Goal: Task Accomplishment & Management: Manage account settings

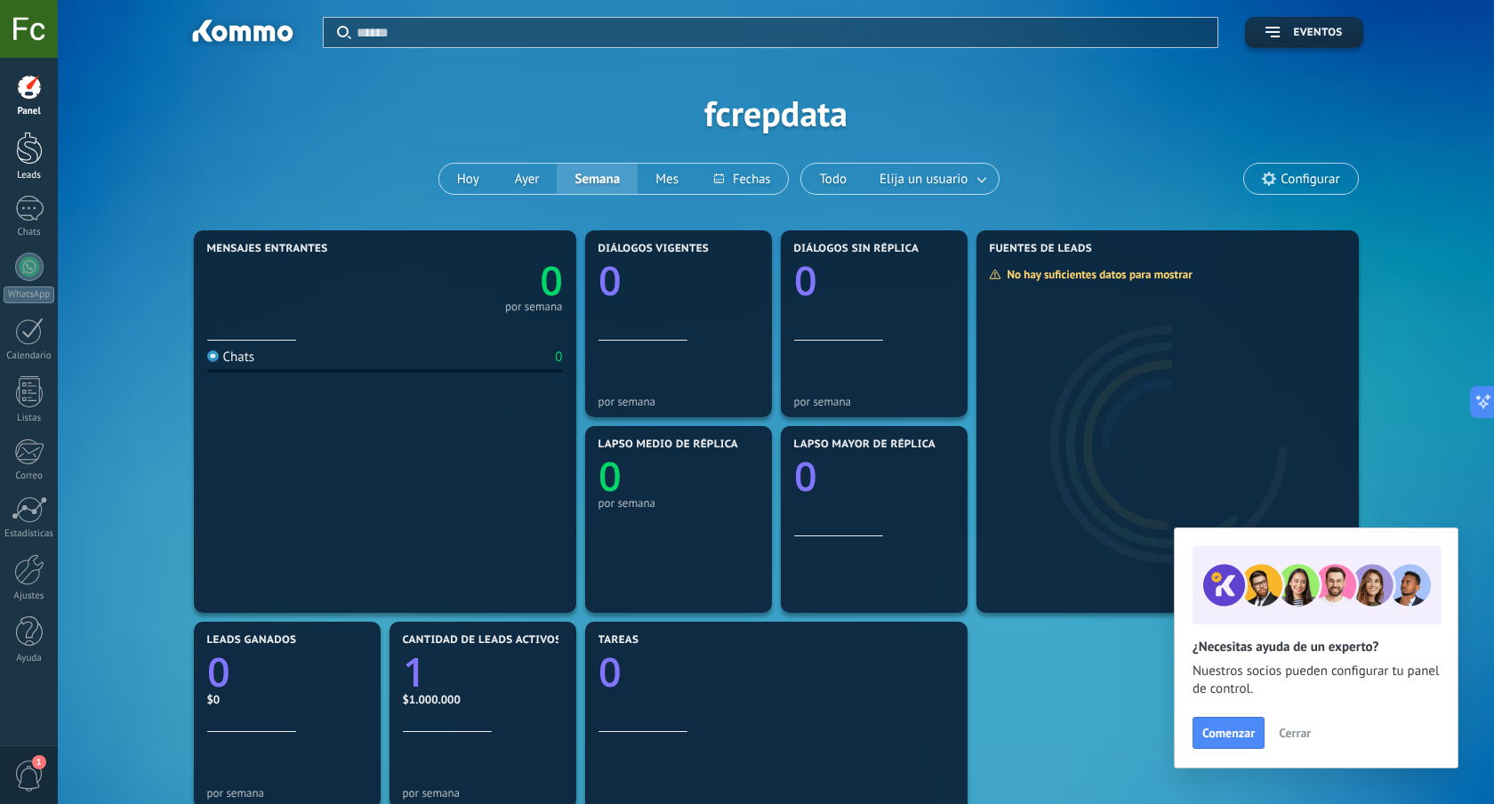
click at [28, 165] on link "Leads" at bounding box center [29, 157] width 58 height 50
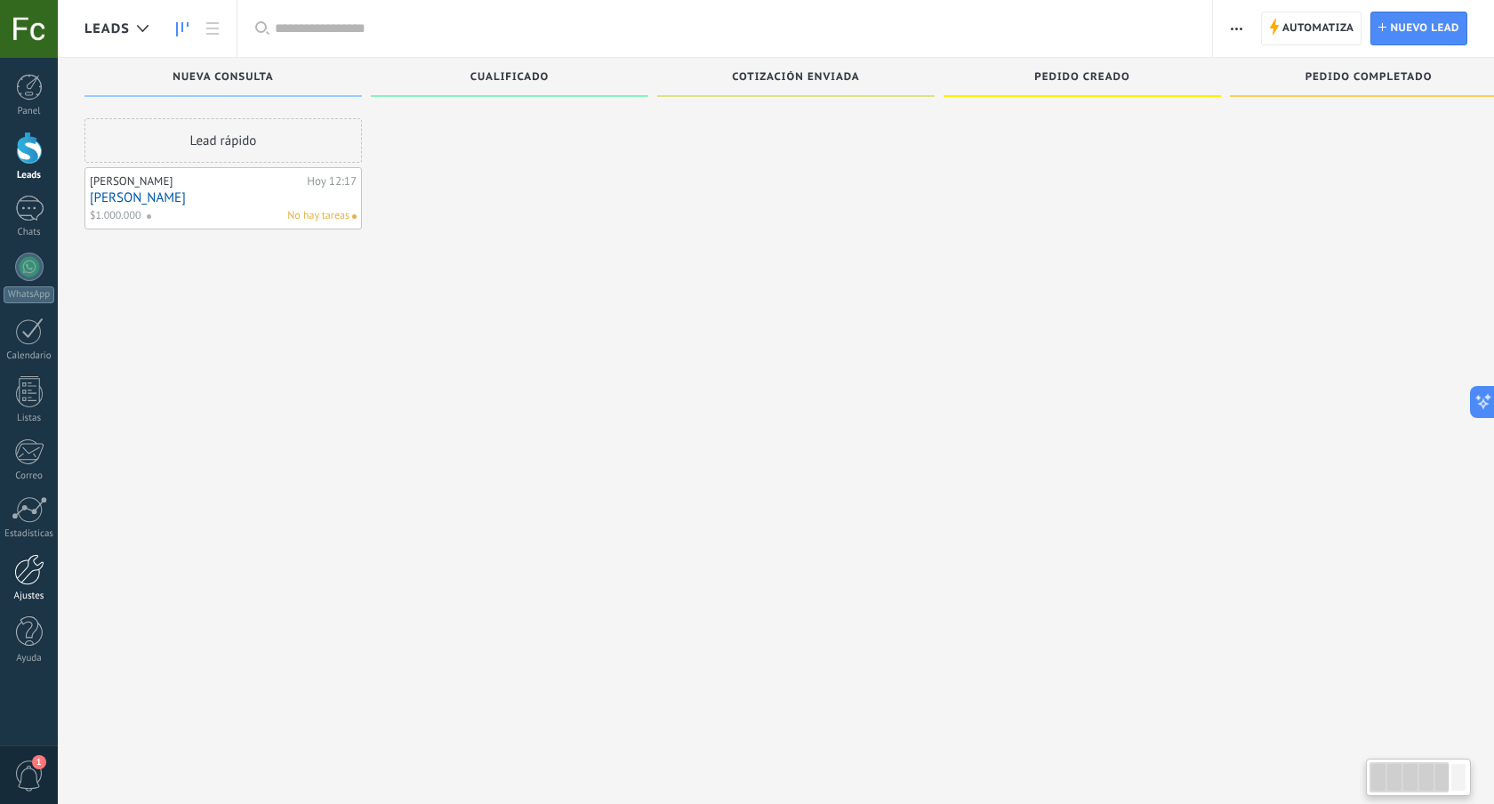
click at [28, 564] on div at bounding box center [29, 569] width 30 height 31
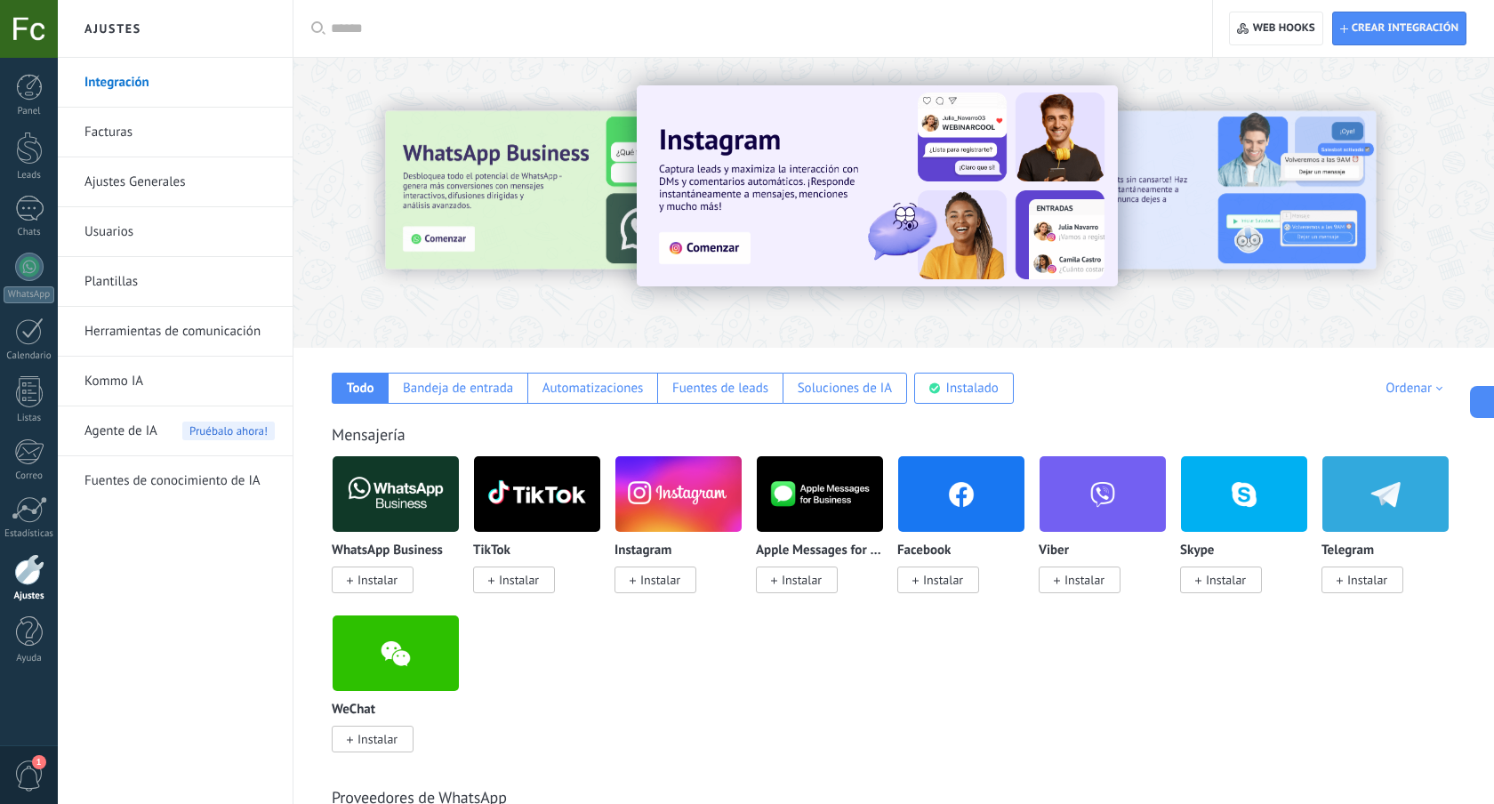
click at [381, 582] on span "Instalar" at bounding box center [378, 580] width 40 height 16
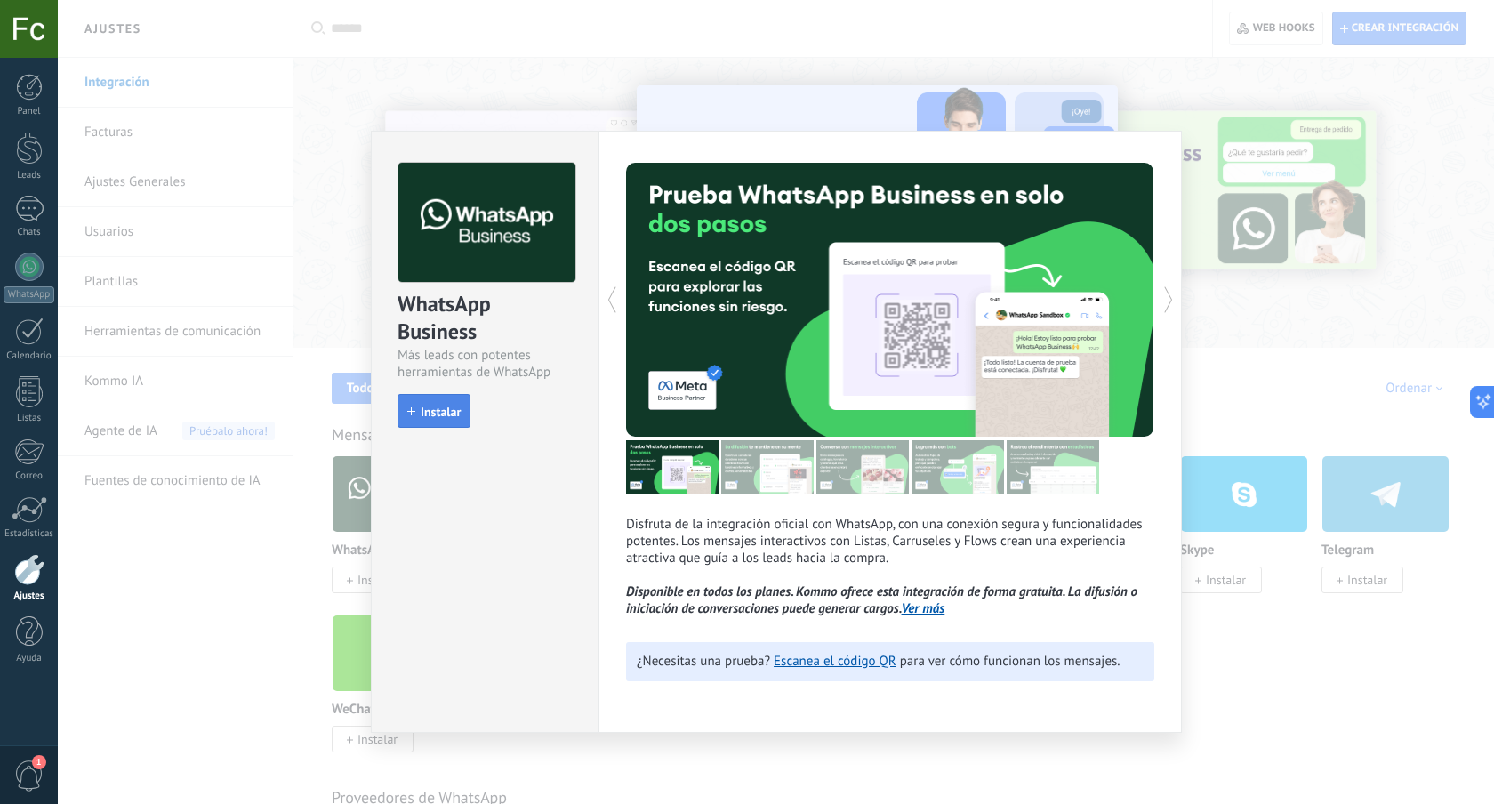
click at [448, 411] on span "Instalar" at bounding box center [441, 412] width 40 height 12
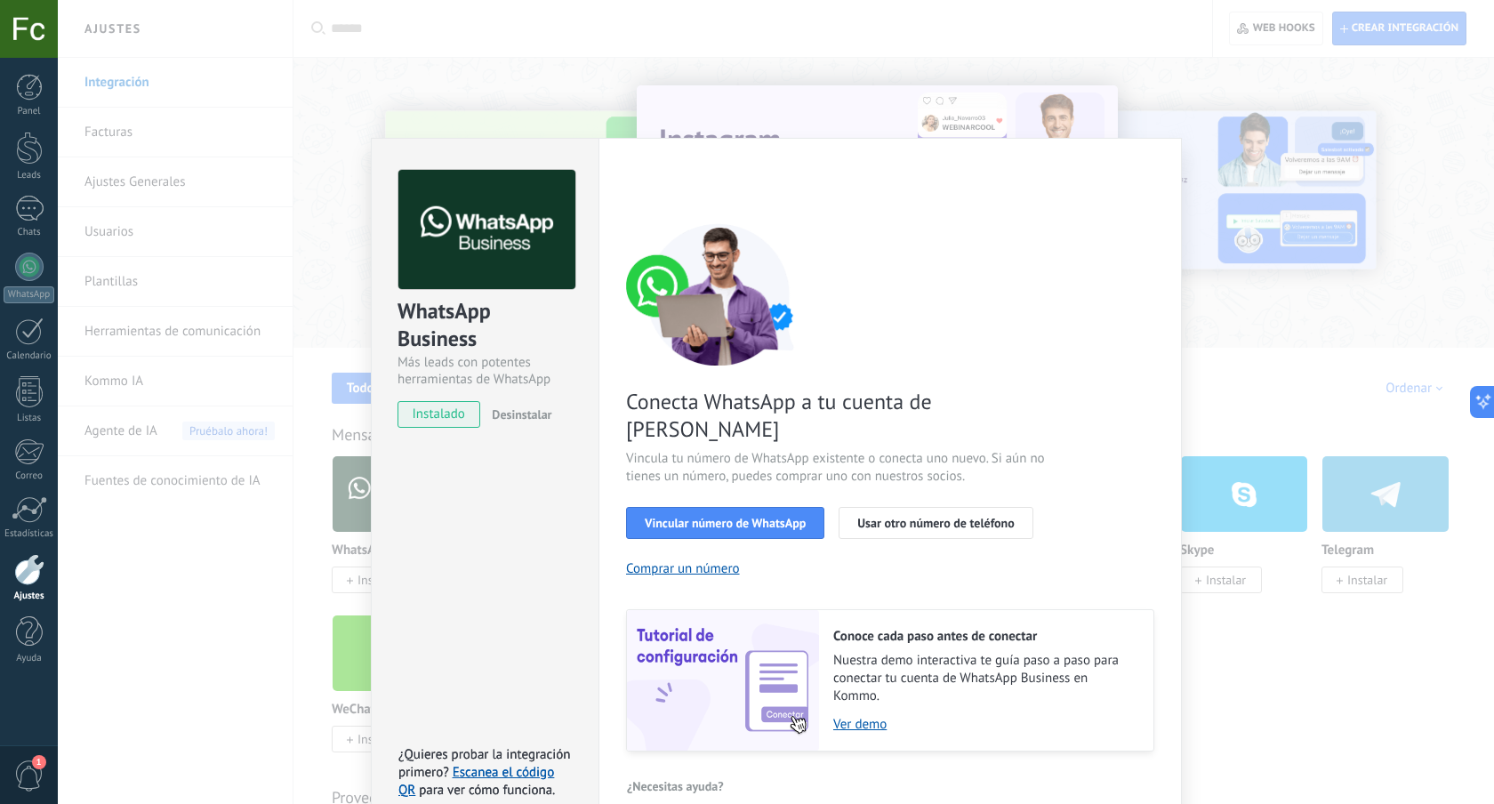
click at [1225, 414] on div "WhatsApp Business Más leads con potentes herramientas de WhatsApp instalado Des…" at bounding box center [776, 402] width 1436 height 804
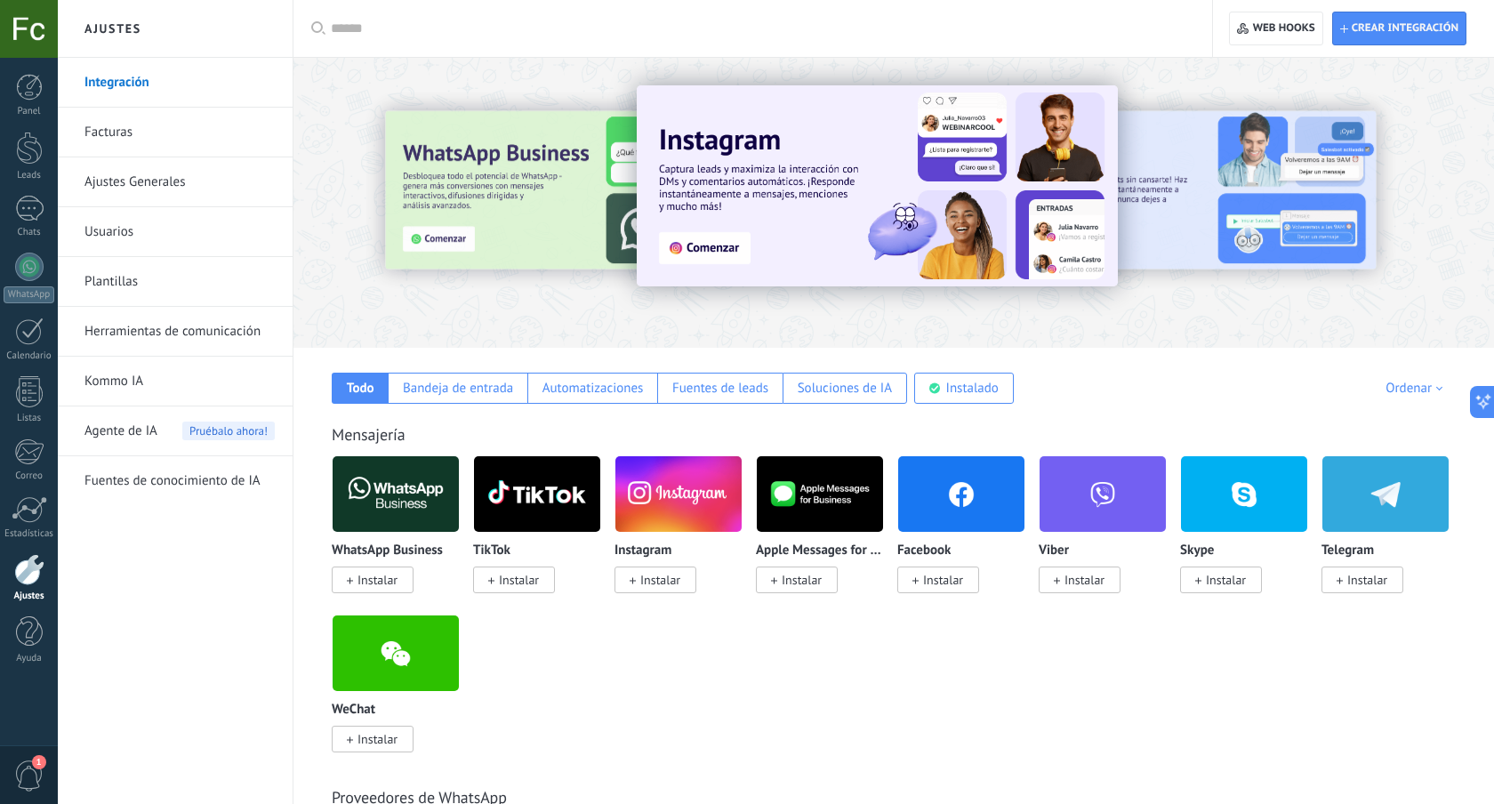
click at [36, 577] on div at bounding box center [29, 569] width 30 height 31
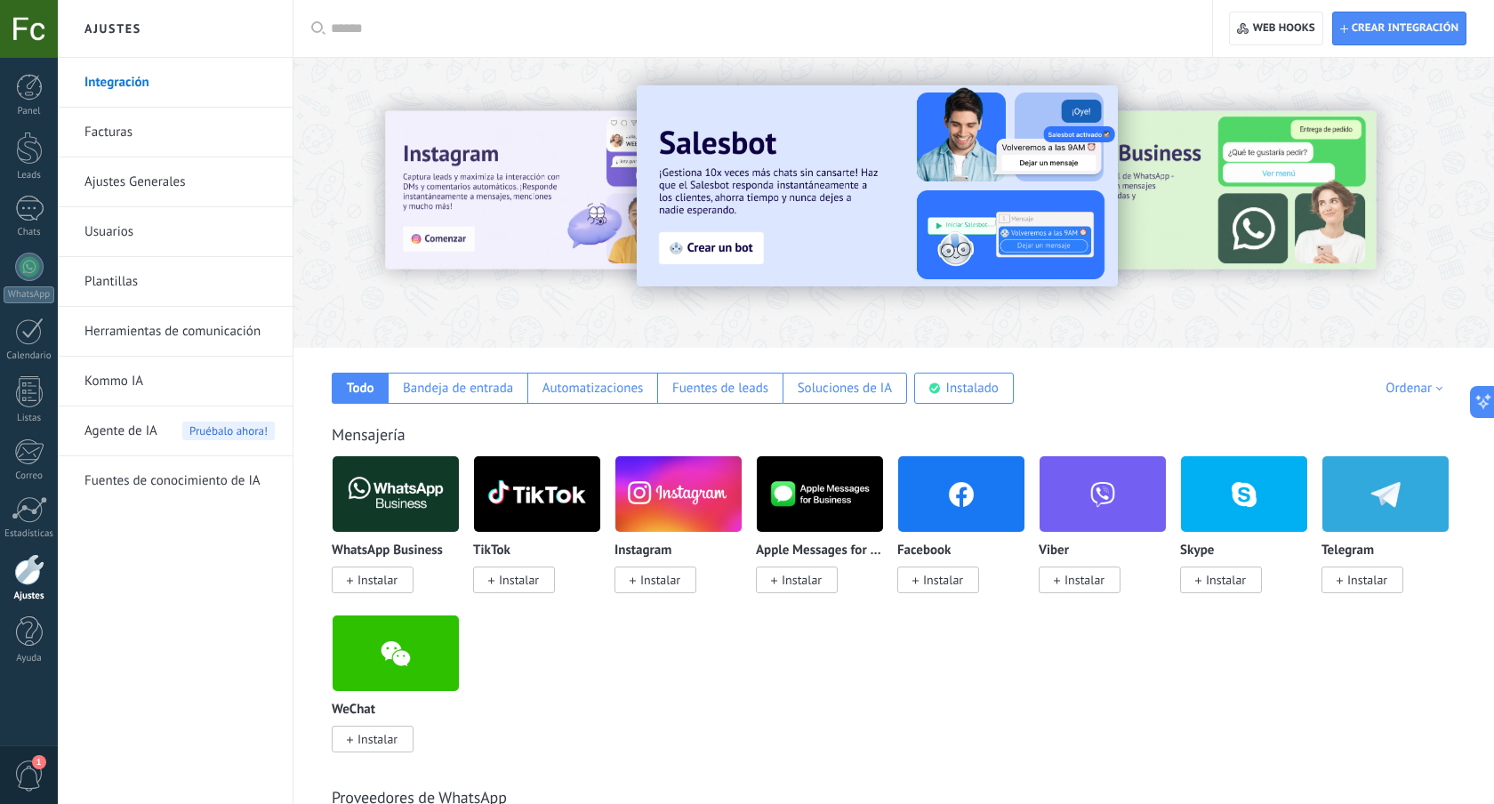
click at [159, 224] on link "Usuarios" at bounding box center [179, 232] width 190 height 50
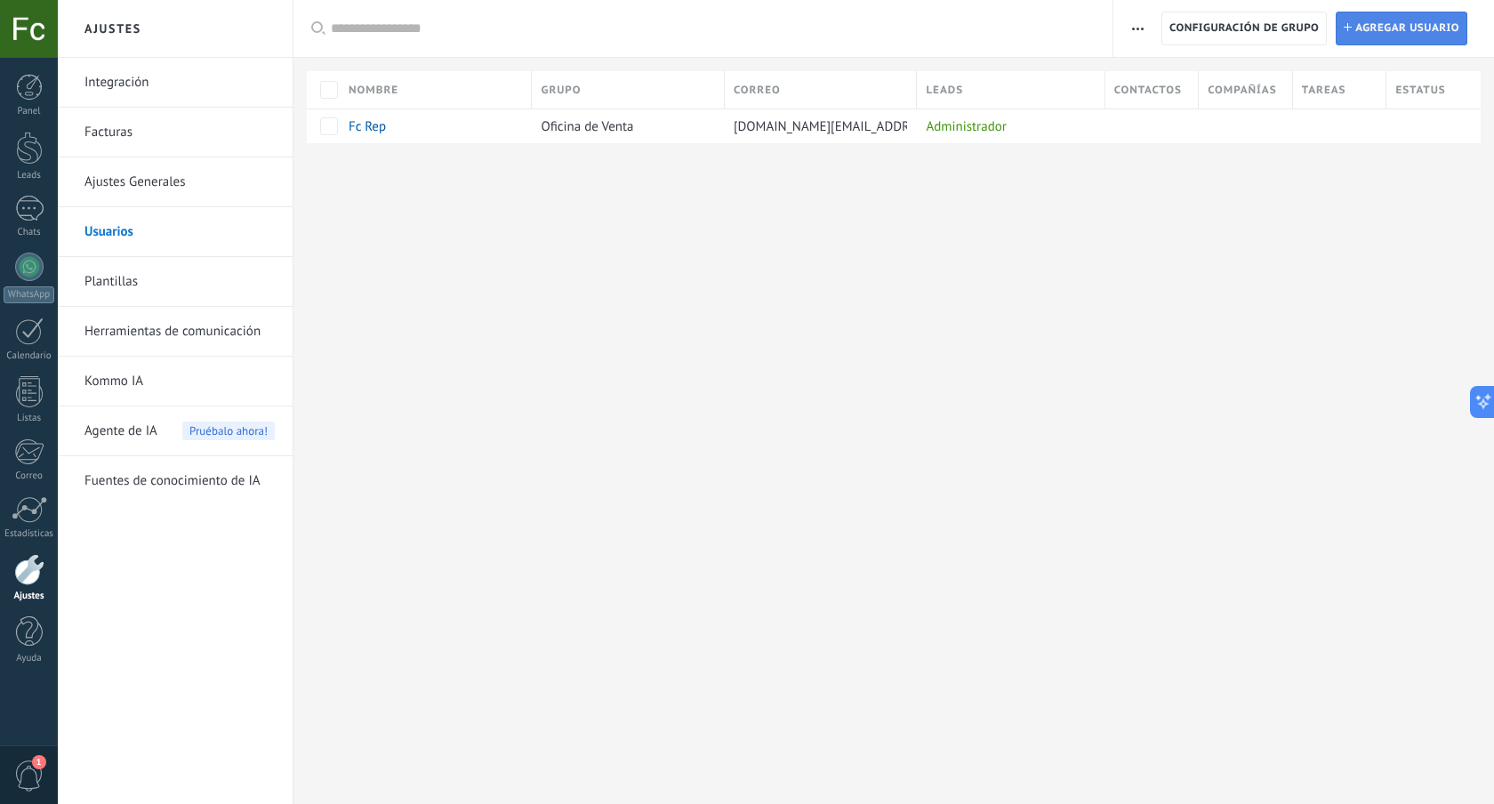
click at [1391, 32] on span "Agregar usuario" at bounding box center [1407, 28] width 104 height 32
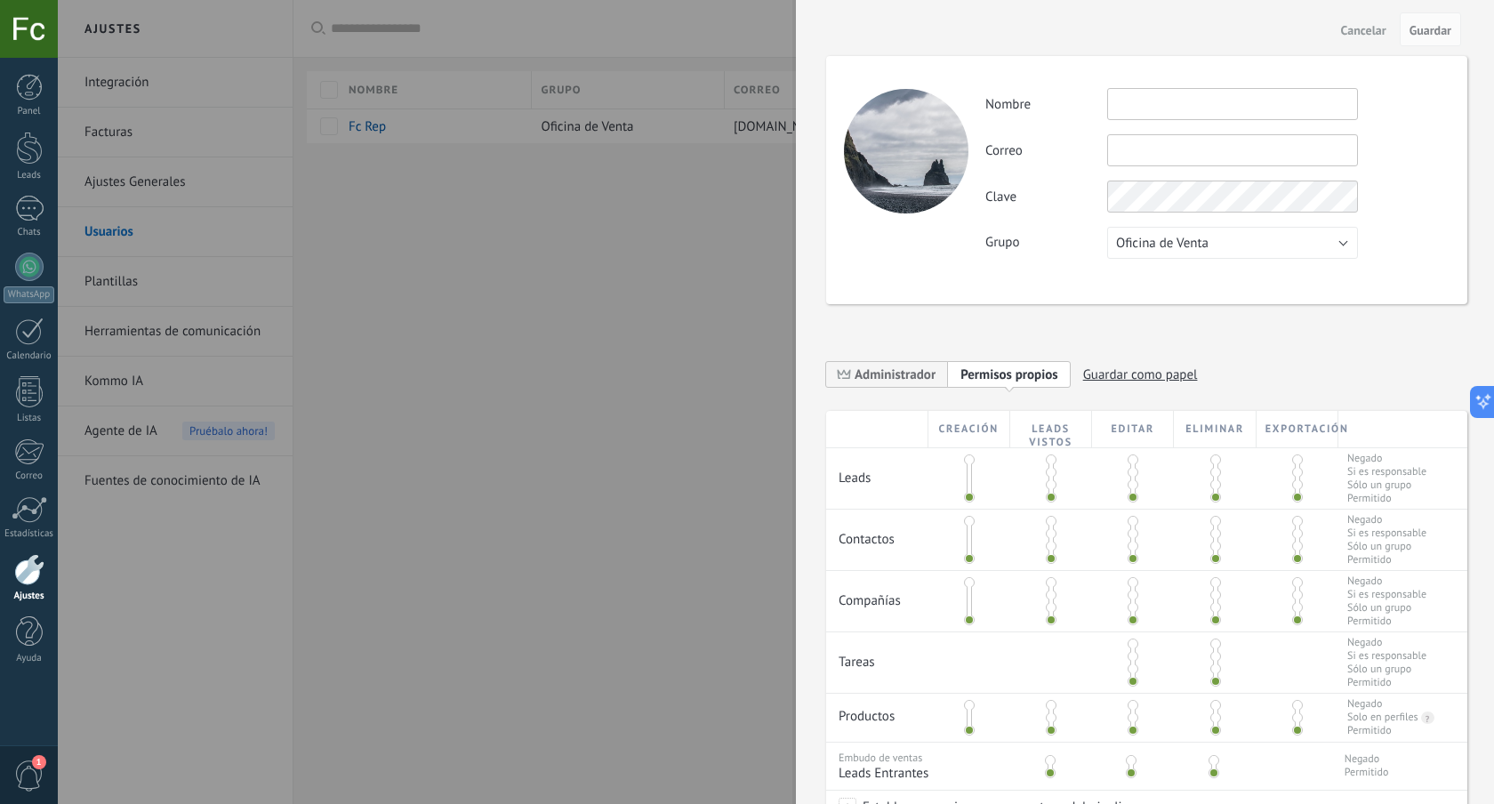
click at [1159, 117] on input "text" at bounding box center [1232, 104] width 251 height 32
click at [1132, 99] on input "text" at bounding box center [1232, 104] width 251 height 32
type input "******"
type input "**********"
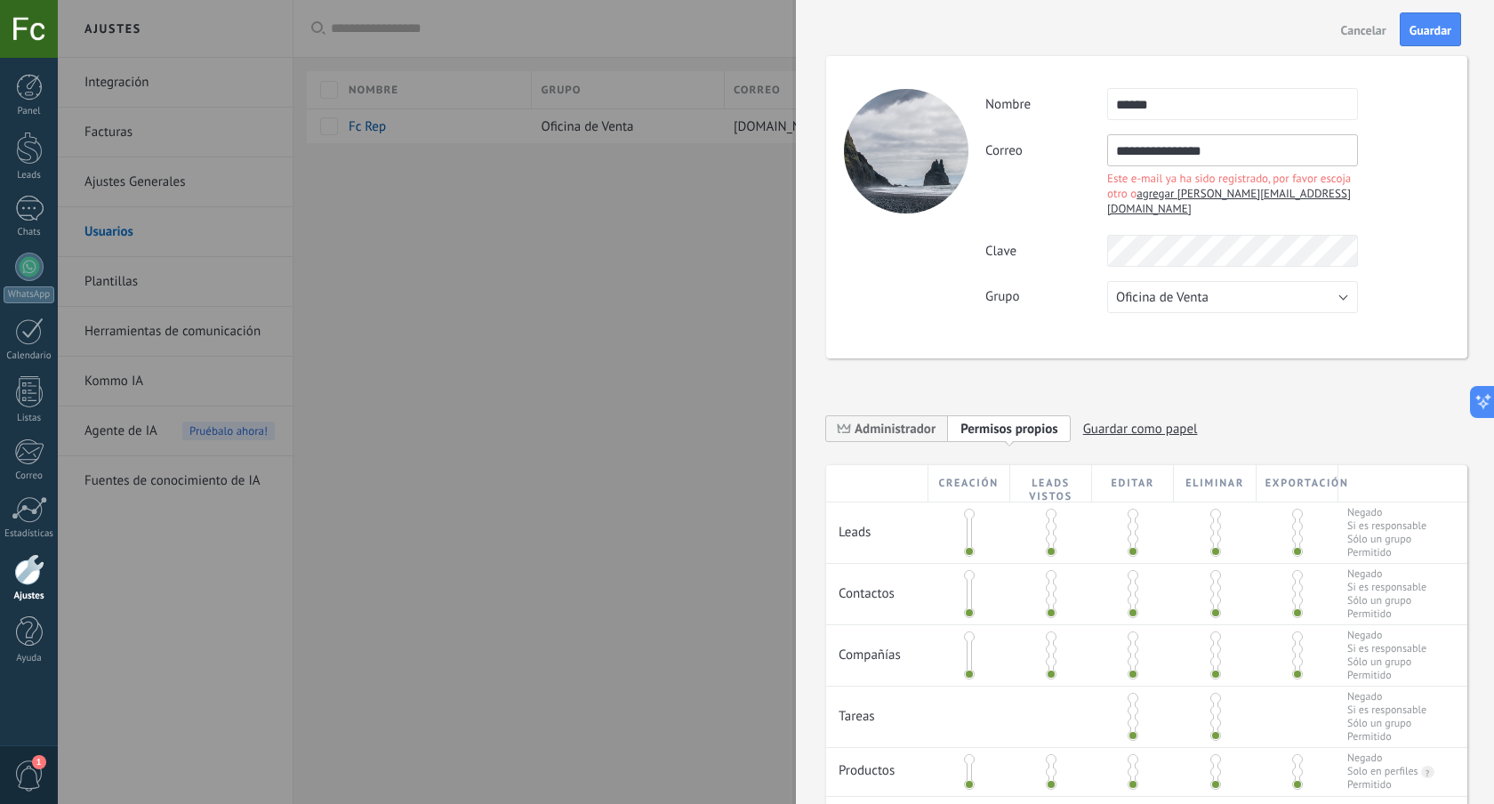
click at [1209, 151] on input "**********" at bounding box center [1232, 150] width 251 height 32
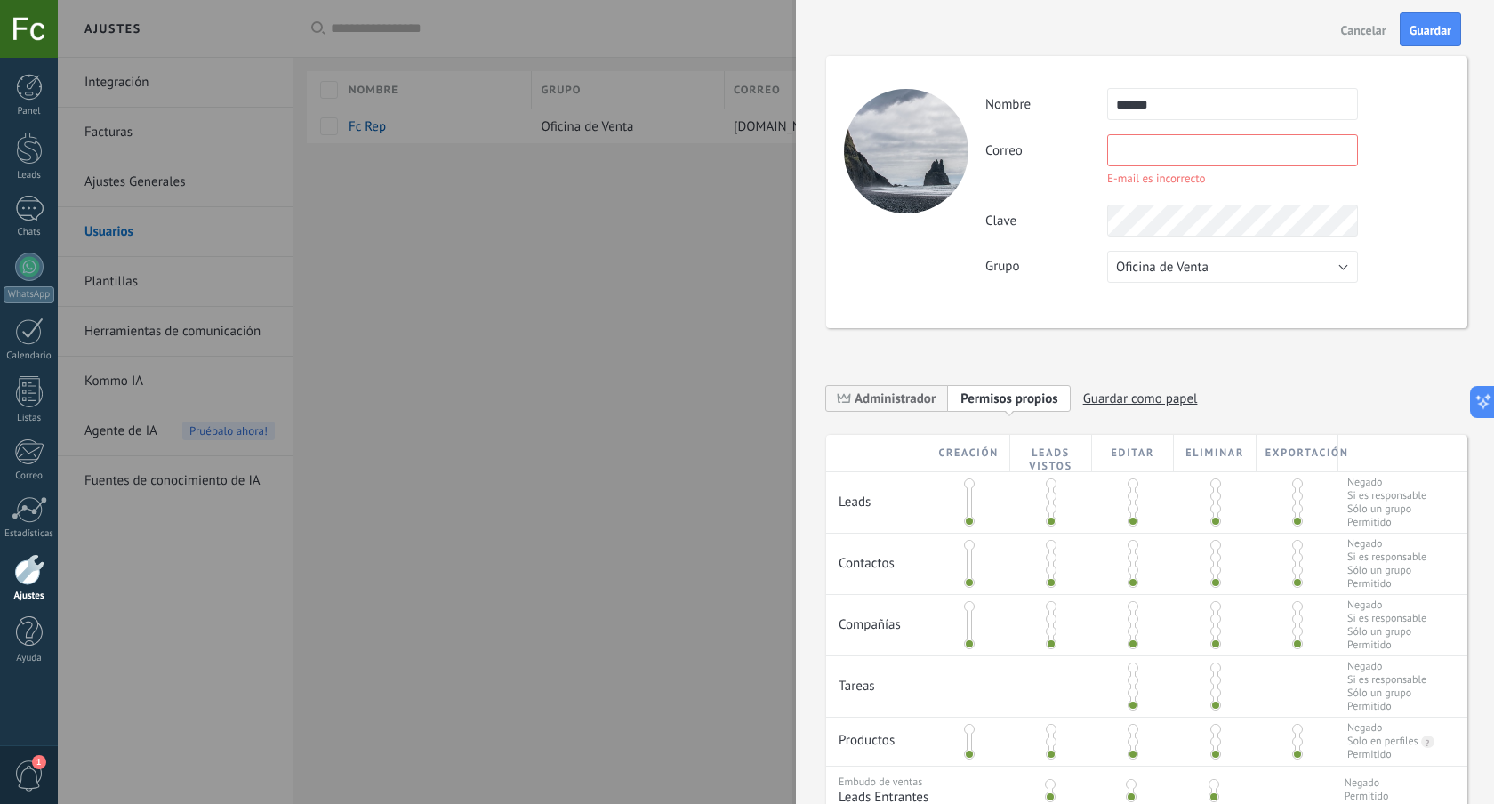
click at [1348, 33] on span "Cancelar" at bounding box center [1363, 30] width 45 height 12
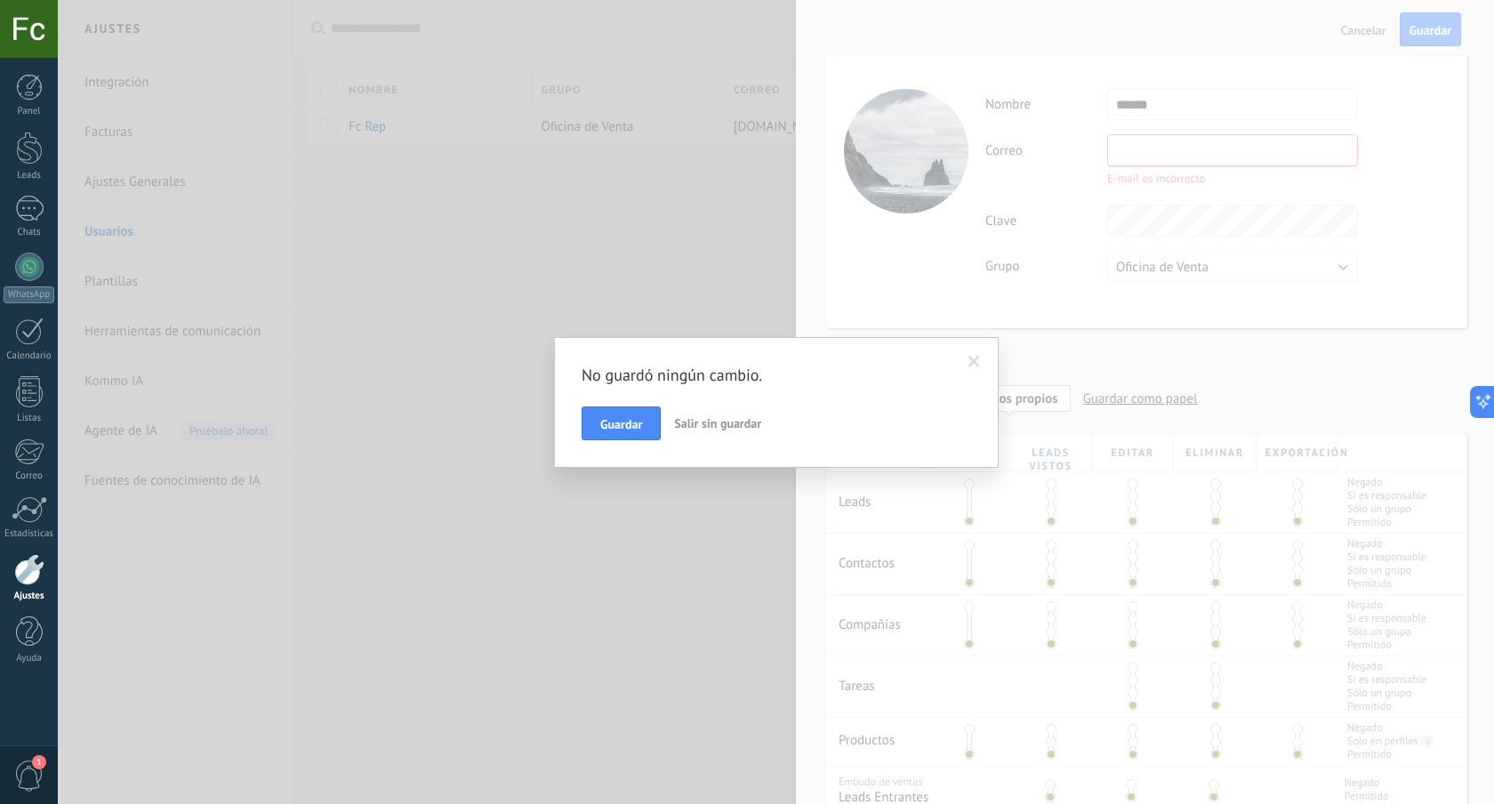
click at [690, 430] on button "Salir sin guardar" at bounding box center [717, 423] width 101 height 34
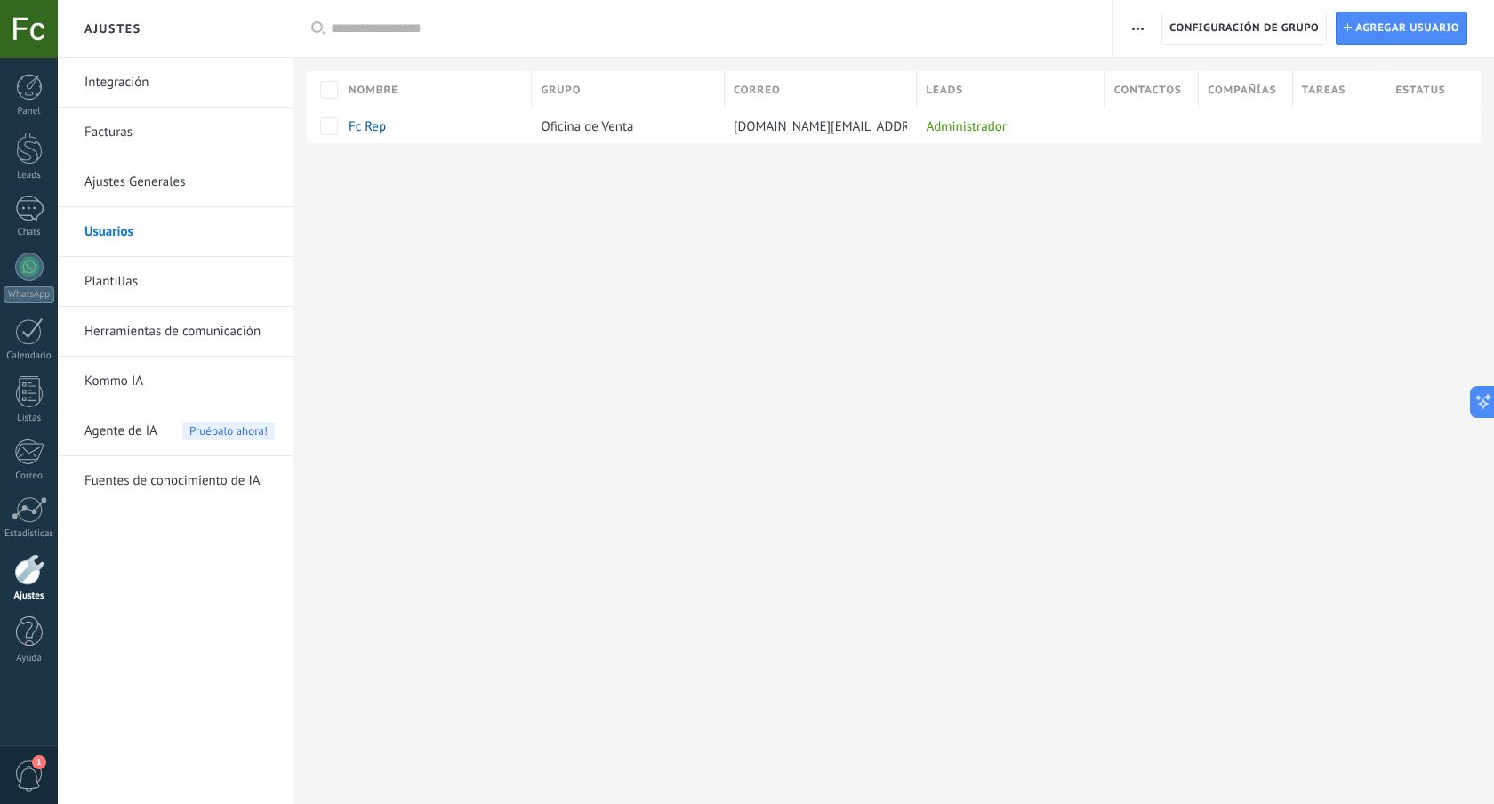
click at [588, 382] on div "Ajustes Integración Facturas Ajustes Generales Usuarios Plantillas Herramientas…" at bounding box center [776, 402] width 1436 height 804
click at [106, 170] on link "Ajustes Generales" at bounding box center [179, 182] width 190 height 50
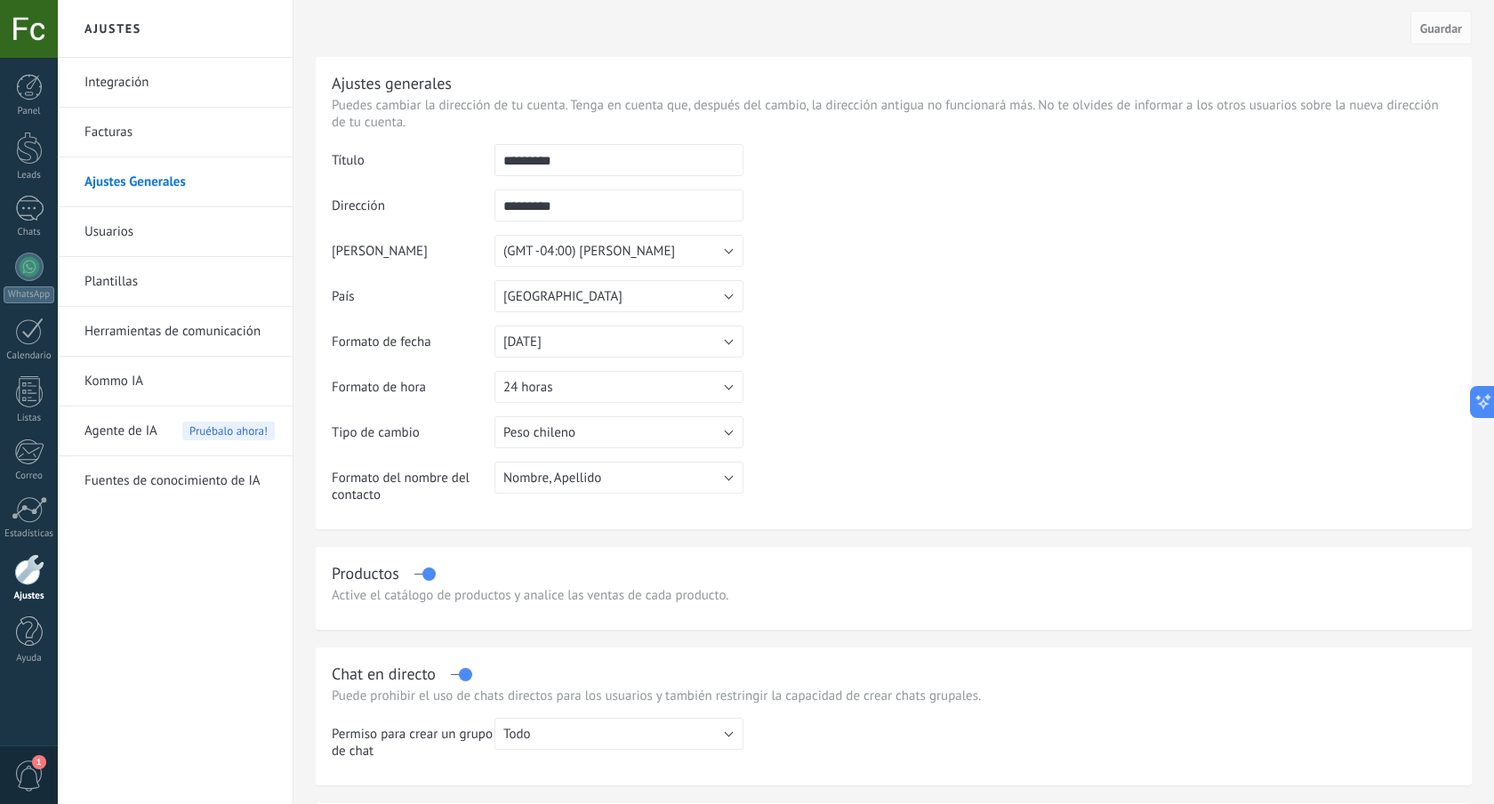
click at [163, 84] on link "Integración" at bounding box center [179, 83] width 190 height 50
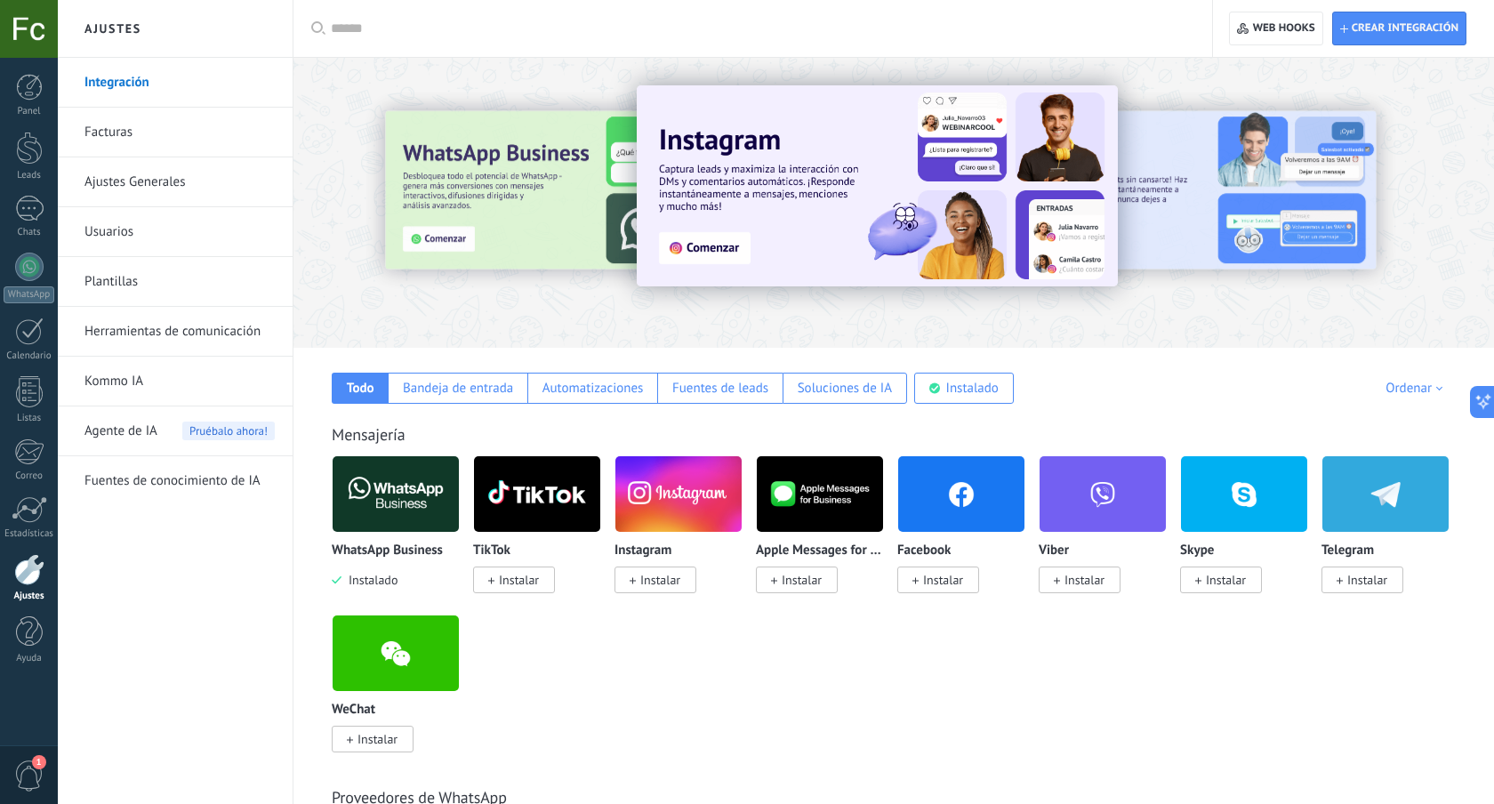
click at [405, 499] on img at bounding box center [396, 494] width 126 height 86
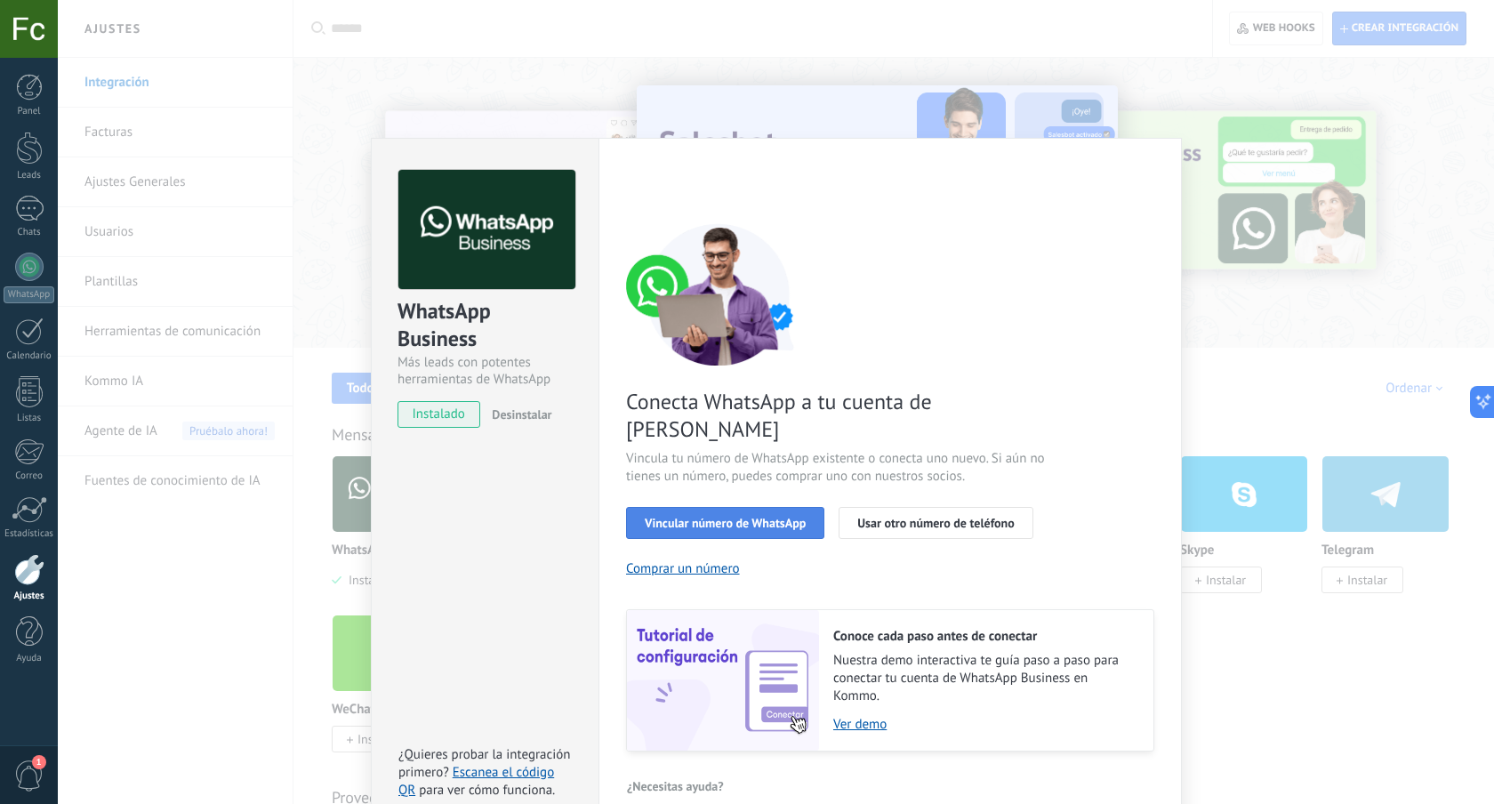
click at [737, 517] on span "Vincular número de WhatsApp" at bounding box center [725, 523] width 161 height 12
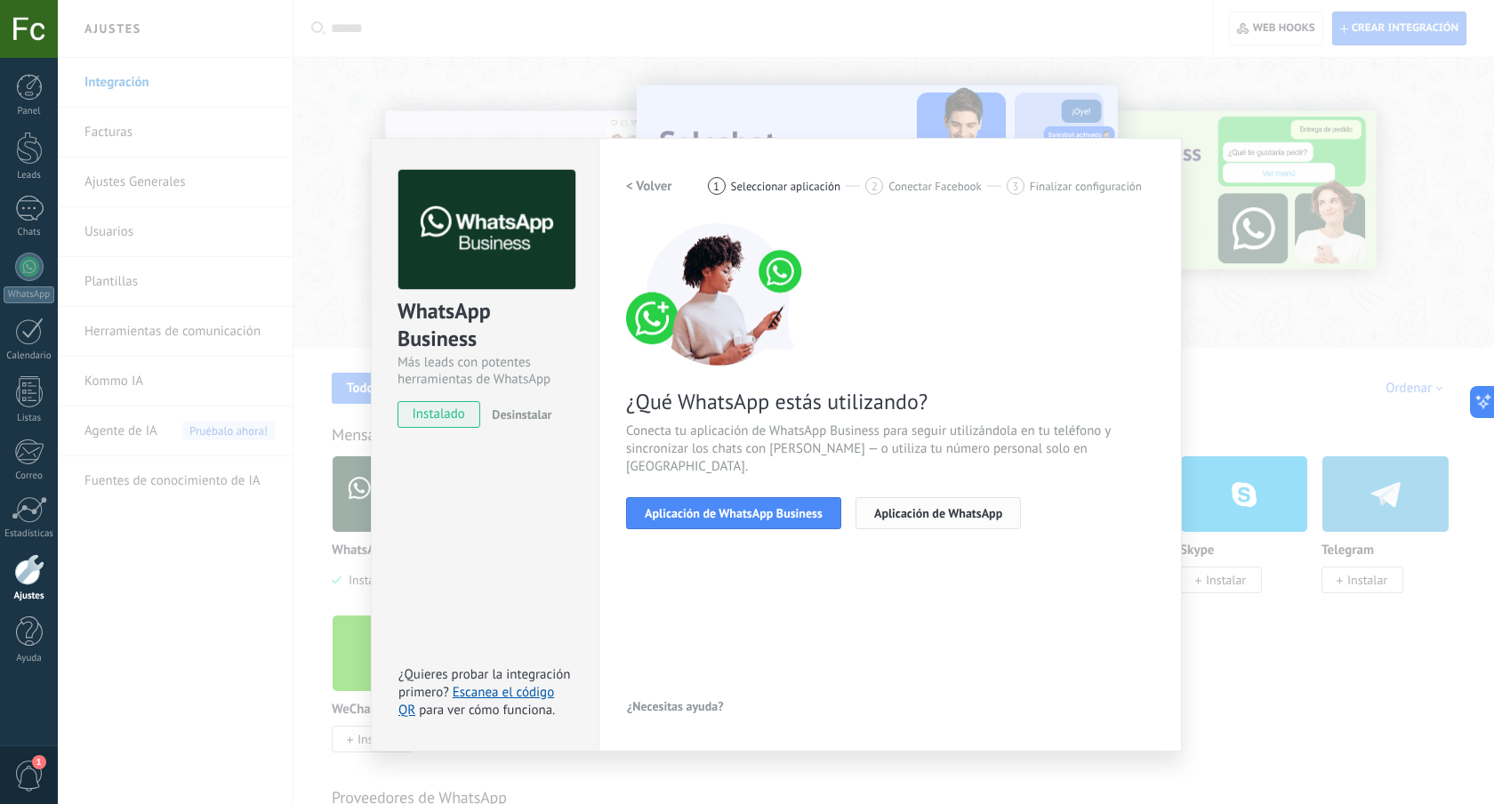
click at [913, 507] on span "Aplicación de WhatsApp" at bounding box center [938, 513] width 128 height 12
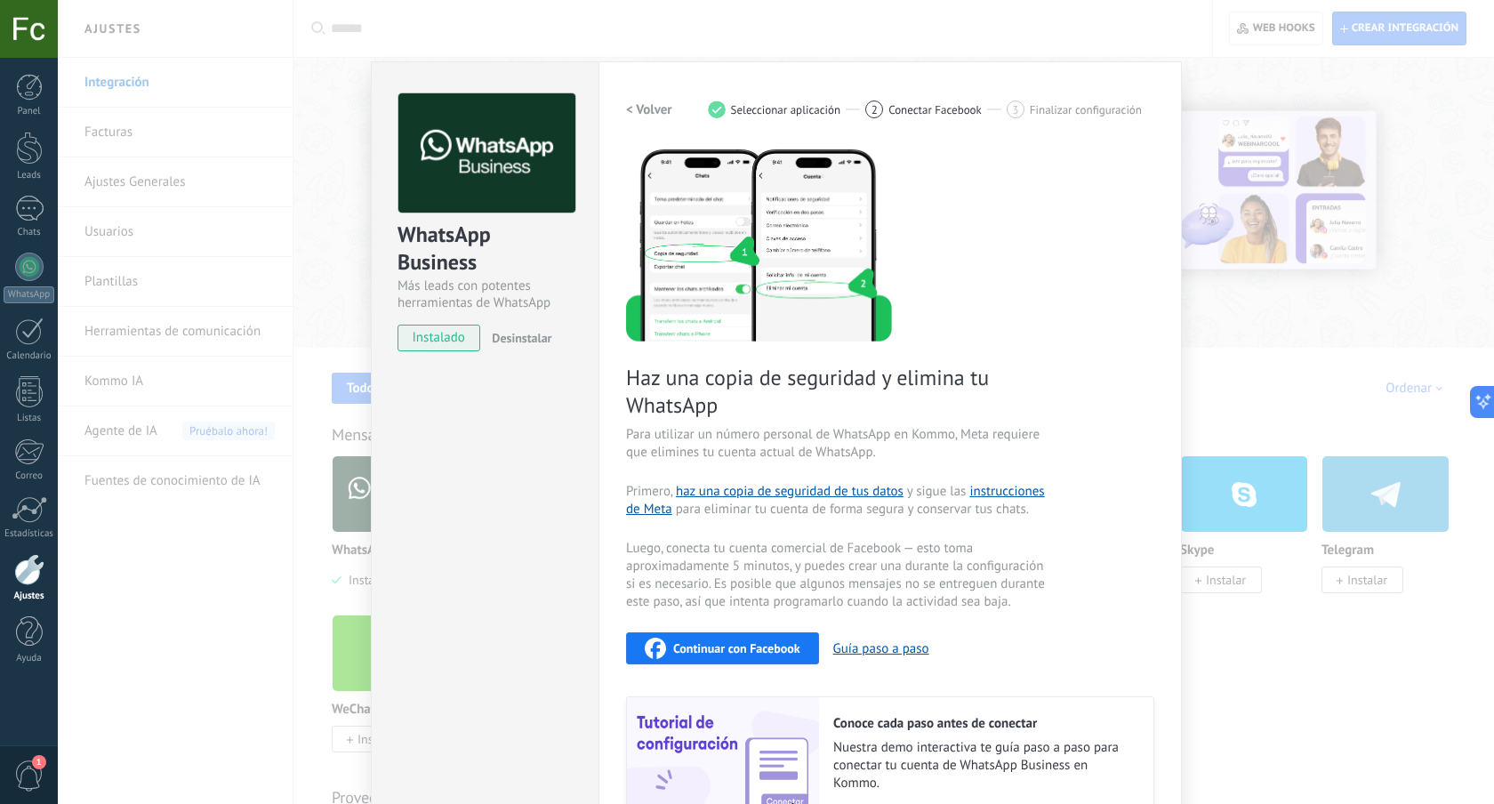
scroll to position [190, 0]
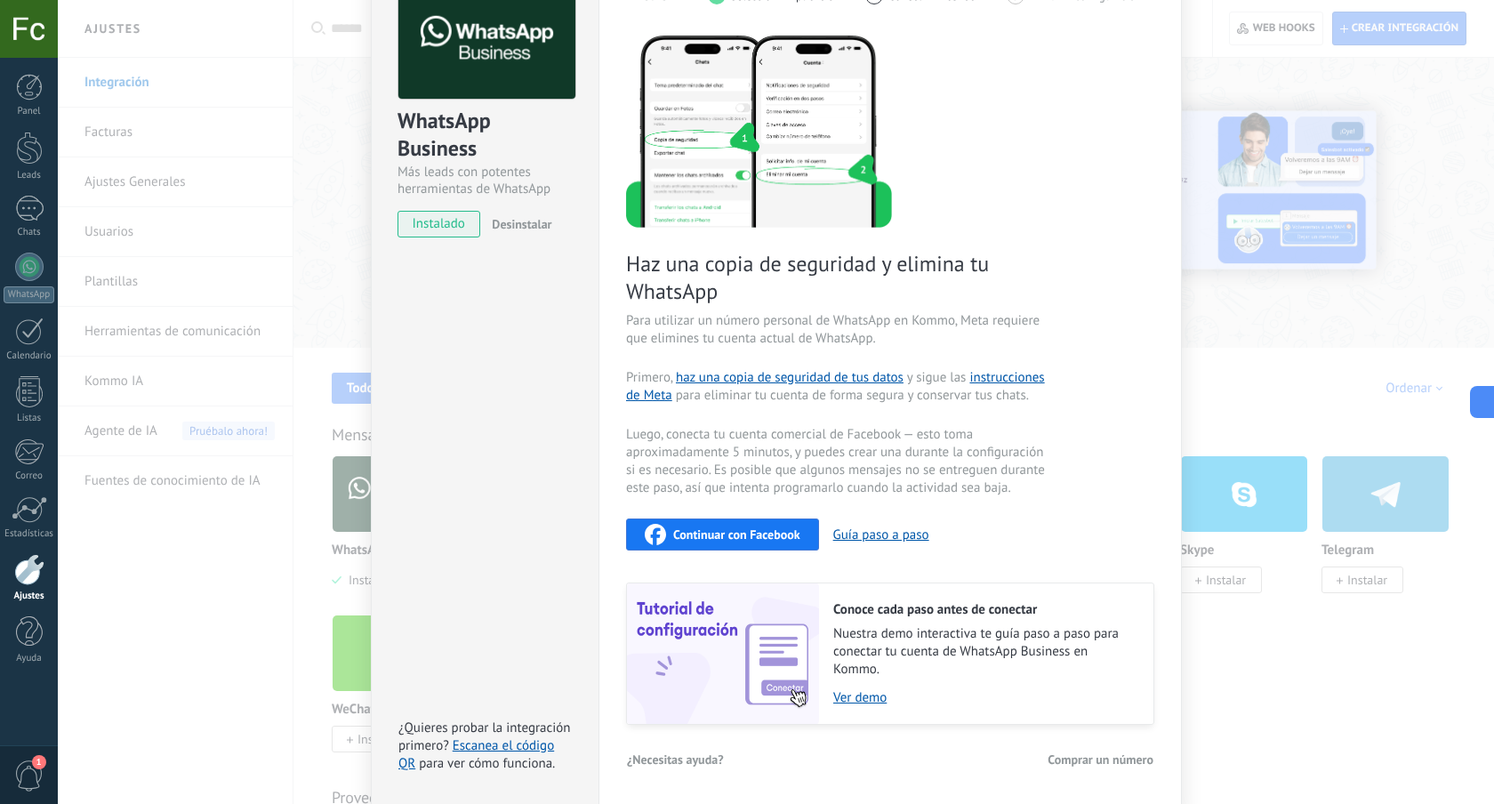
click at [774, 532] on span "Continuar con Facebook" at bounding box center [736, 534] width 127 height 12
